Goal: Information Seeking & Learning: Learn about a topic

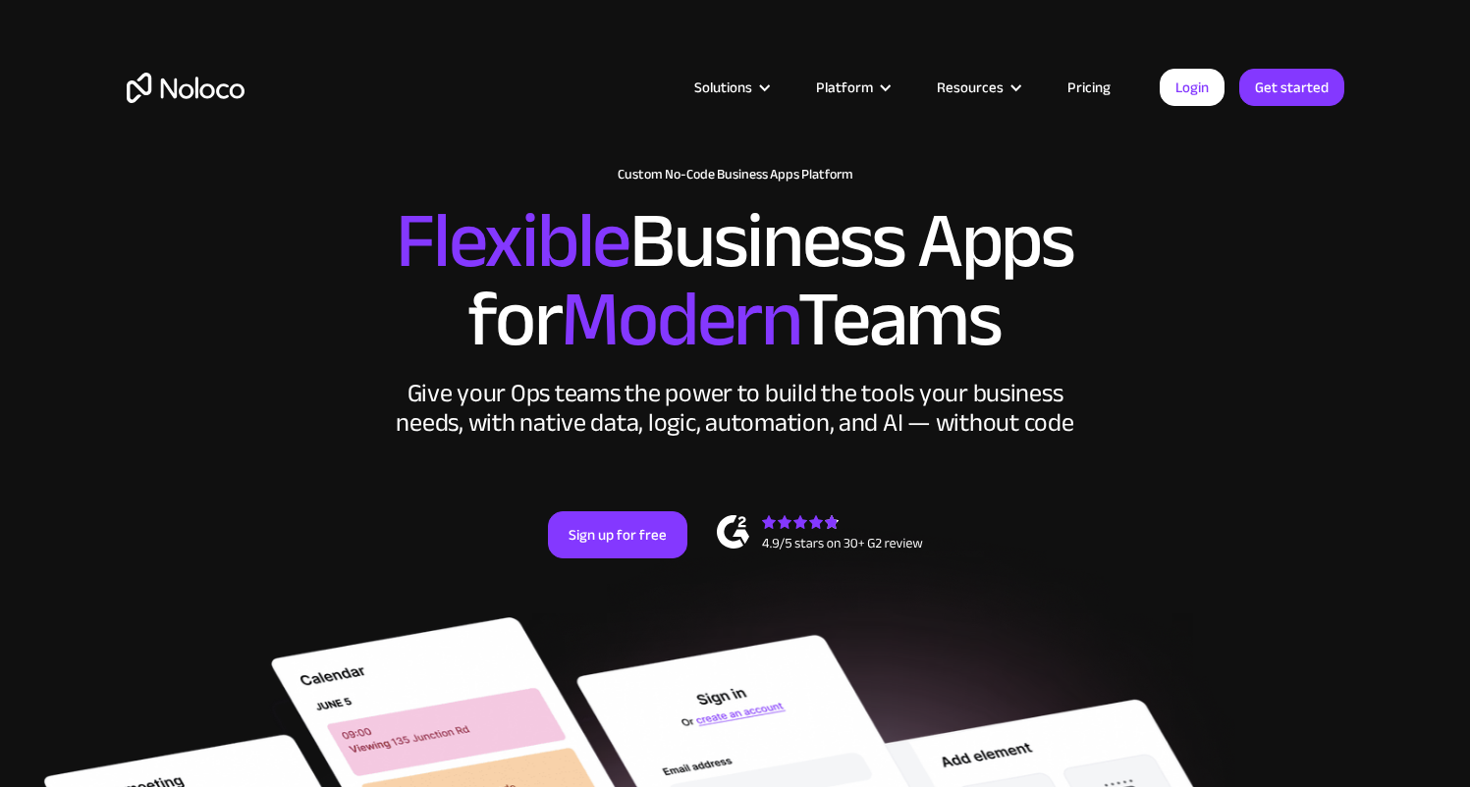
click at [1090, 86] on link "Pricing" at bounding box center [1089, 88] width 92 height 26
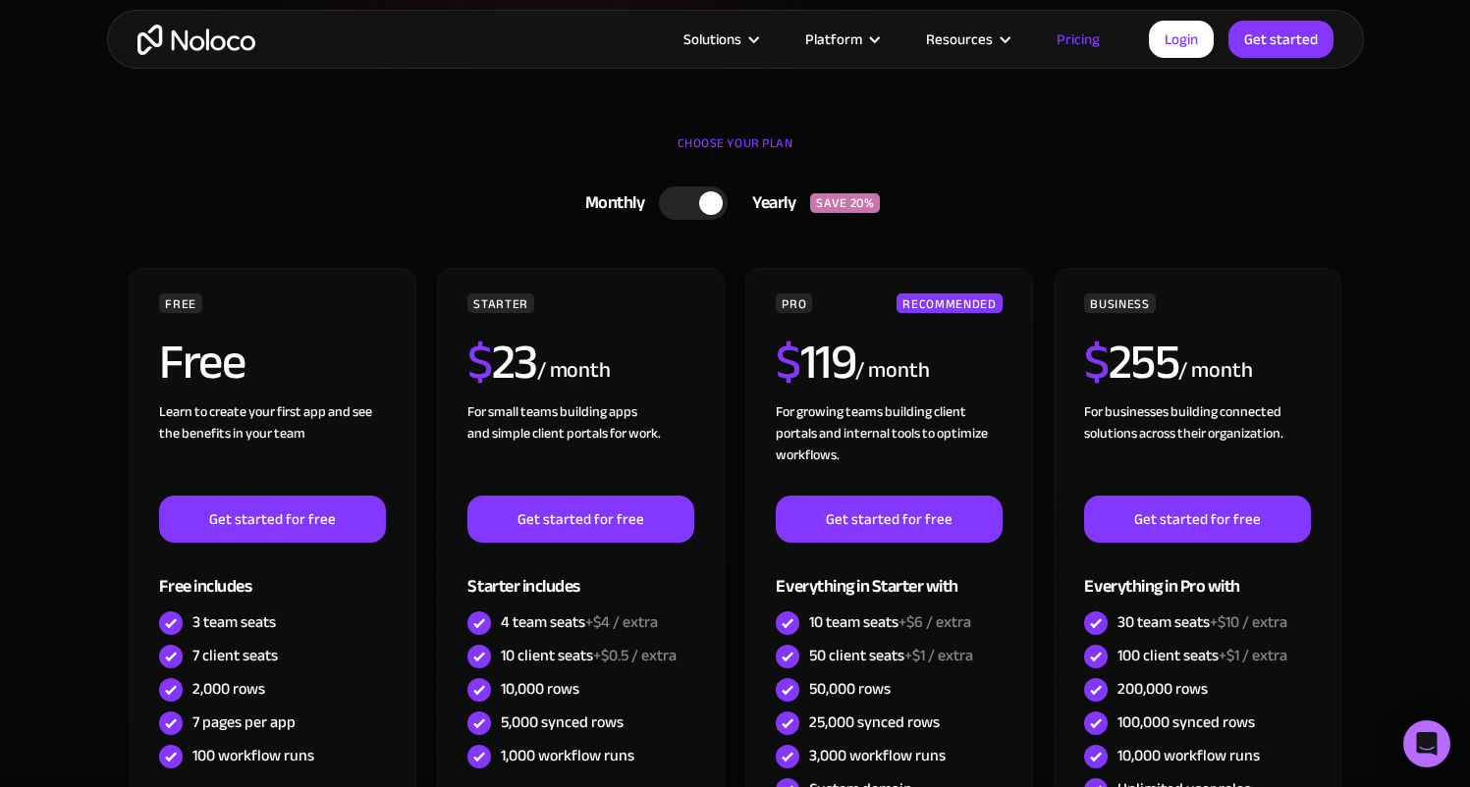
scroll to position [516, 0]
